Goal: Task Accomplishment & Management: Manage account settings

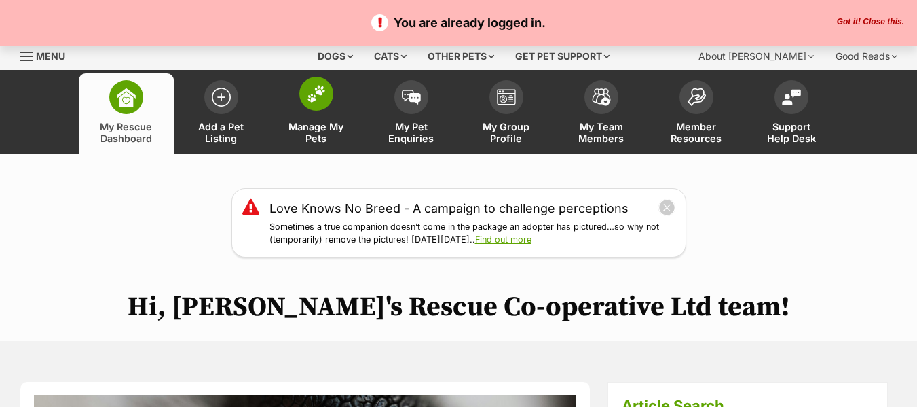
click at [308, 136] on span "Manage My Pets" at bounding box center [316, 132] width 61 height 23
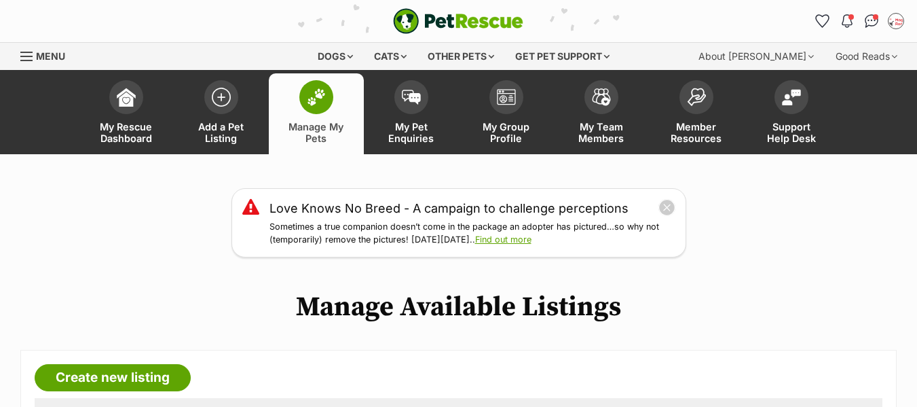
scroll to position [272, 0]
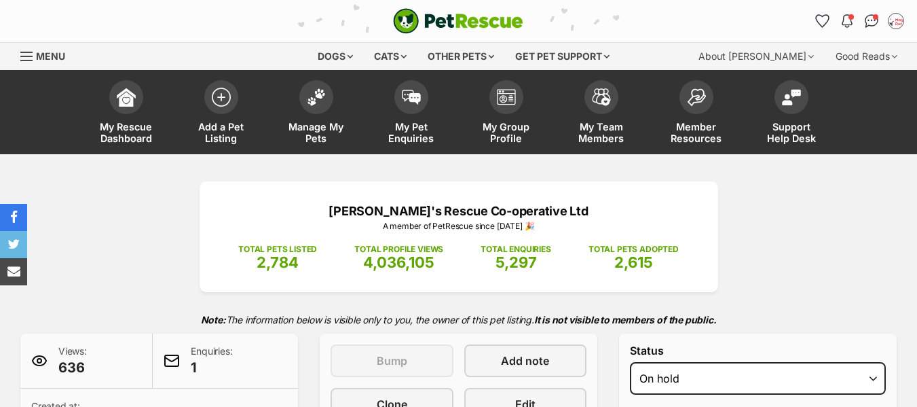
select select "on_hold"
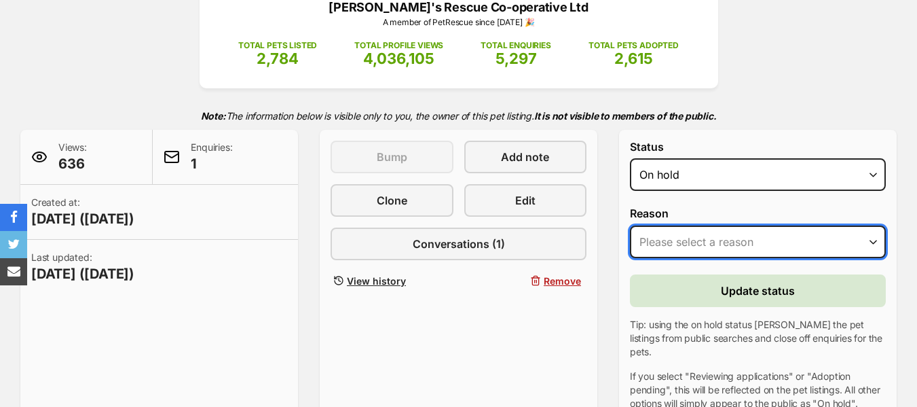
click at [667, 242] on select "Please select a reason Medical reasons Reviewing applications Adoption pending …" at bounding box center [758, 241] width 256 height 33
select select "adoption_pending"
click at [630, 225] on select "Please select a reason Medical reasons Reviewing applications Adoption pending …" at bounding box center [758, 241] width 256 height 33
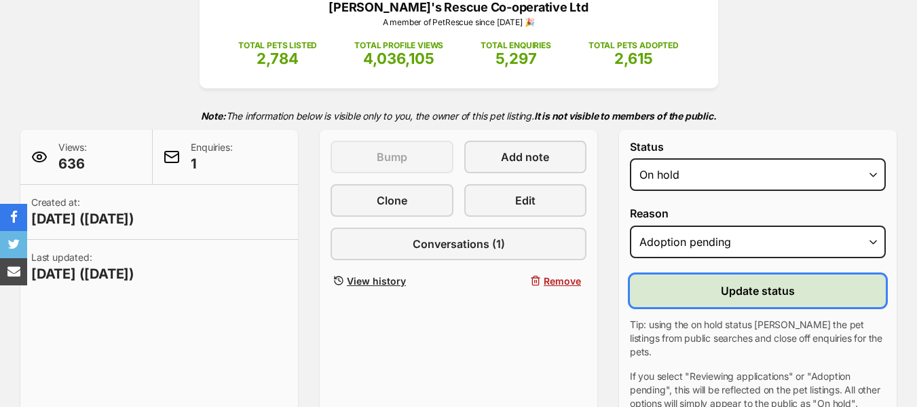
click at [711, 295] on button "Update status" at bounding box center [758, 290] width 256 height 33
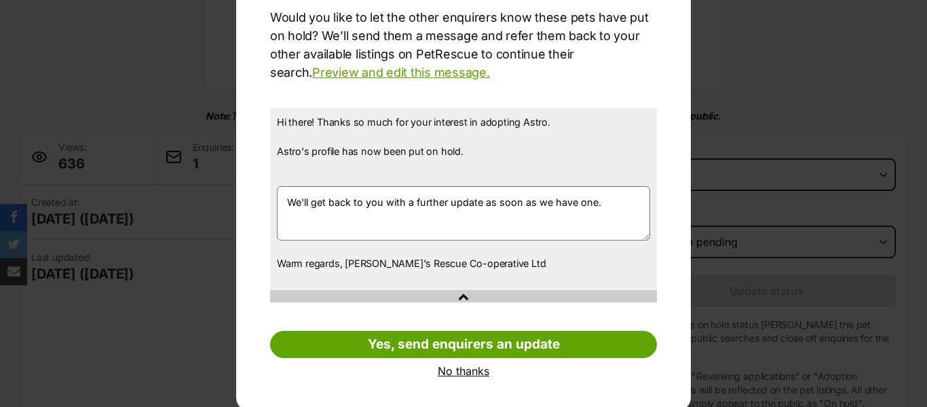
scroll to position [144, 0]
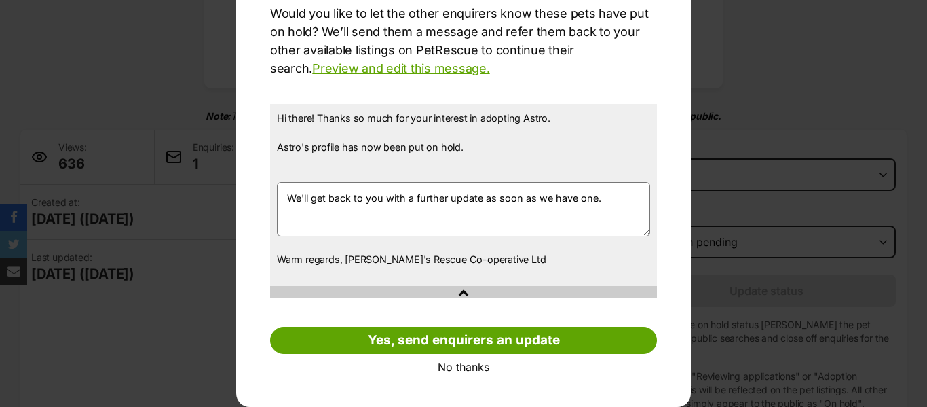
click at [454, 369] on link "No thanks" at bounding box center [463, 367] width 387 height 12
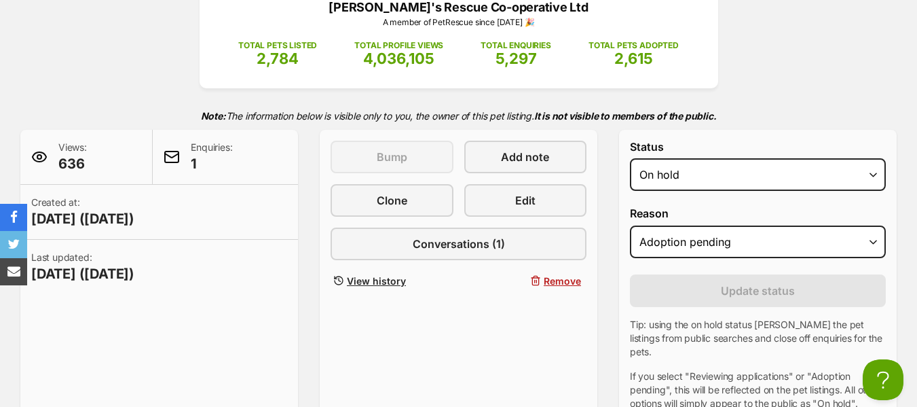
scroll to position [0, 0]
click at [318, 251] on div "Views: 636 Enquiries: 1 Created at: [DATE] ([DATE]) Last updated: [DATE] ([DATE…" at bounding box center [458, 275] width 877 height 291
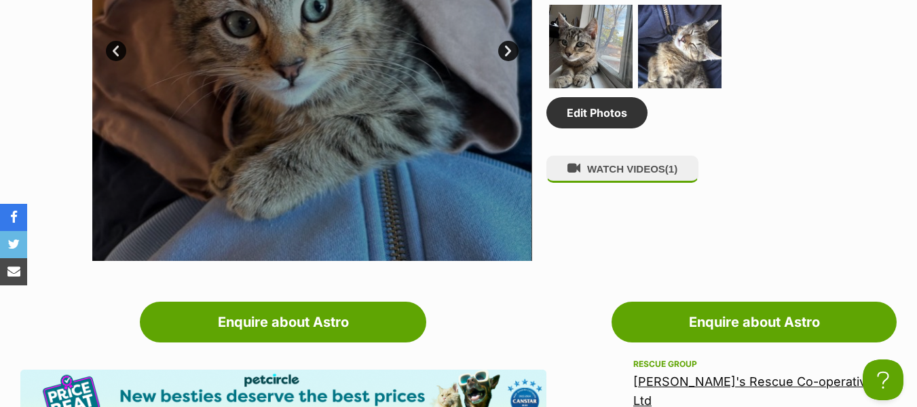
scroll to position [815, 0]
